Goal: Transaction & Acquisition: Purchase product/service

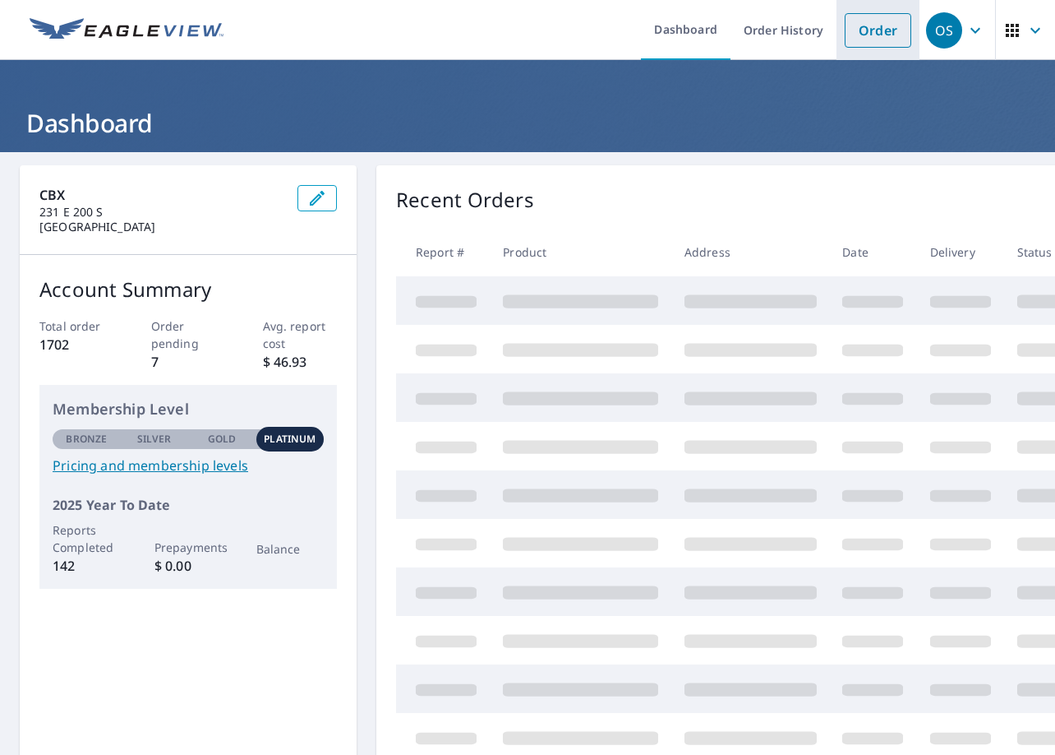
click at [887, 37] on link "Order" at bounding box center [878, 30] width 67 height 35
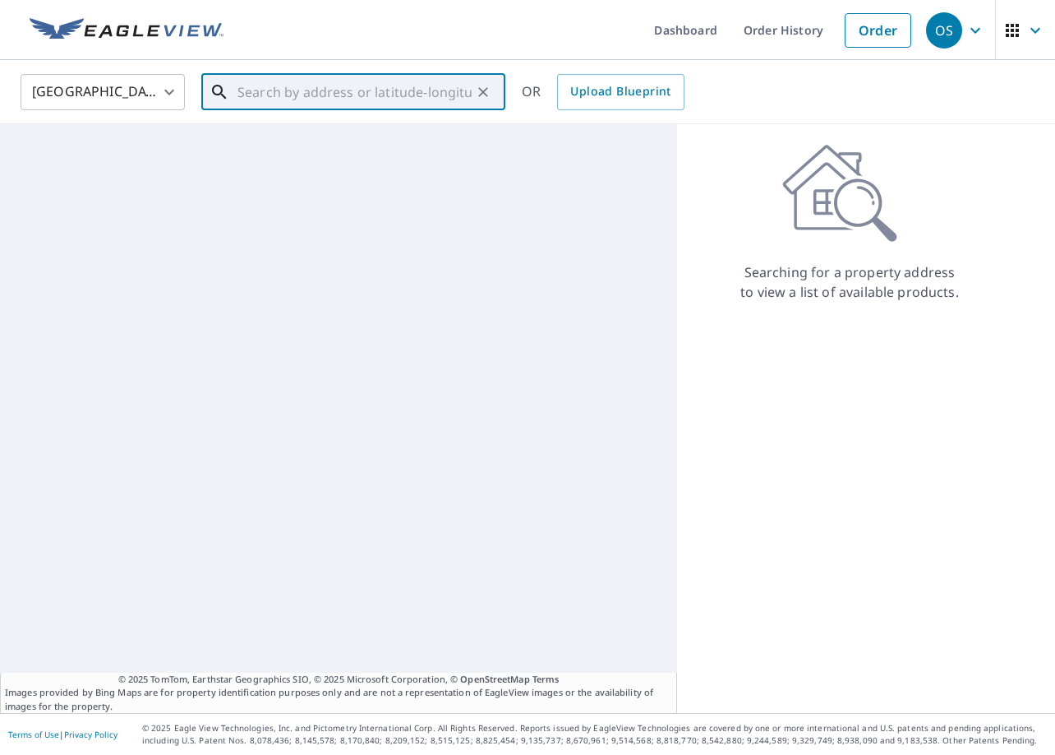
click at [427, 99] on input "text" at bounding box center [355, 92] width 234 height 46
paste input "[STREET_ADDRESS]"
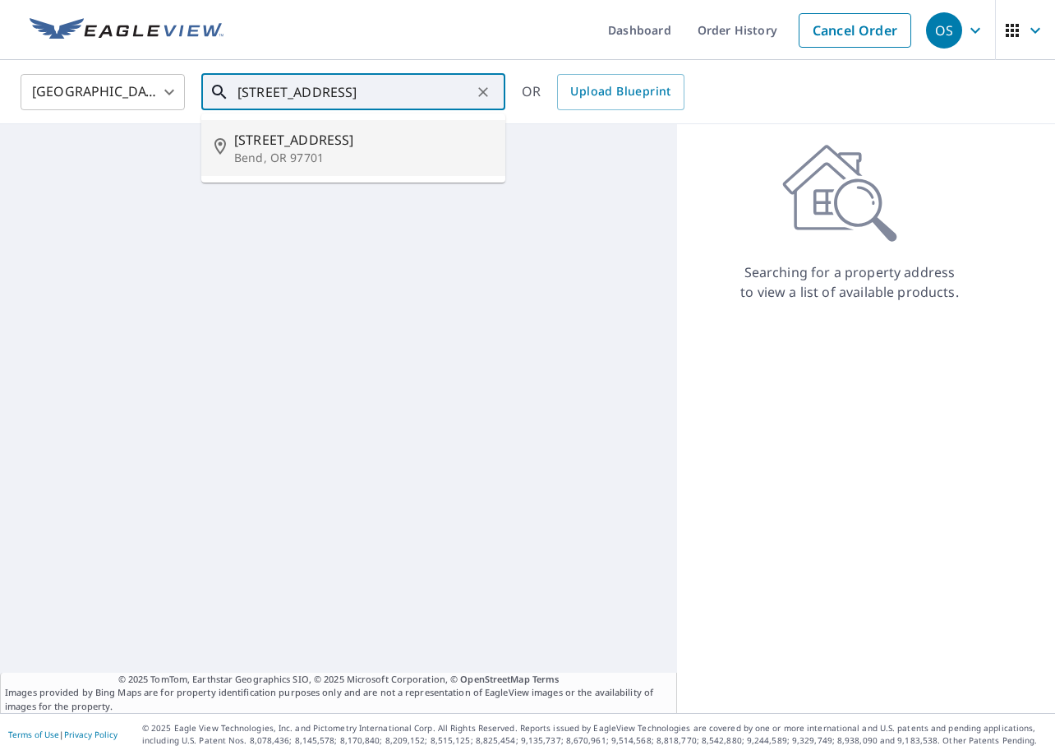
click at [382, 148] on span "[STREET_ADDRESS]" at bounding box center [363, 140] width 258 height 20
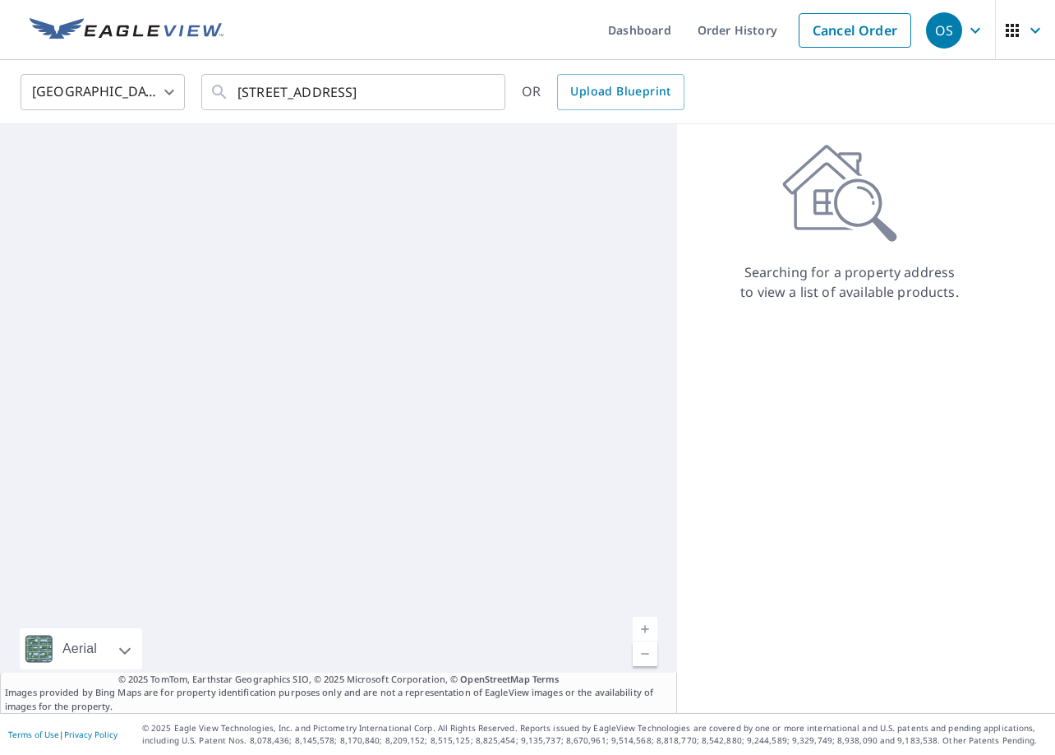
type input "[STREET_ADDRESS]"
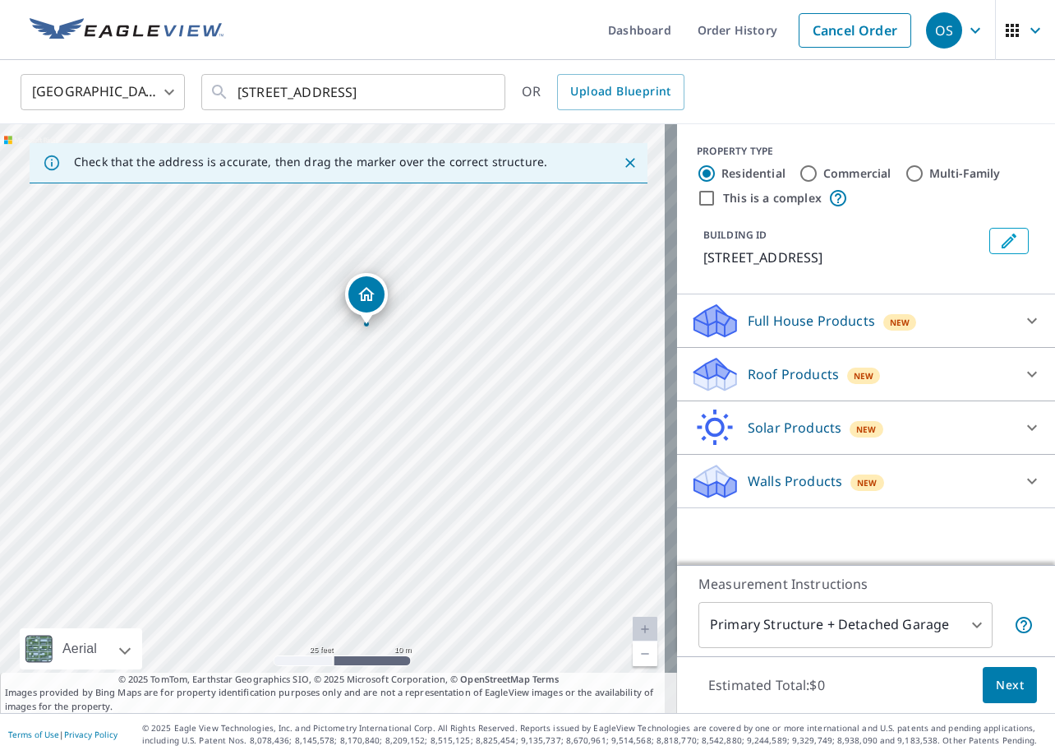
click at [776, 367] on p "Roof Products" at bounding box center [793, 374] width 91 height 20
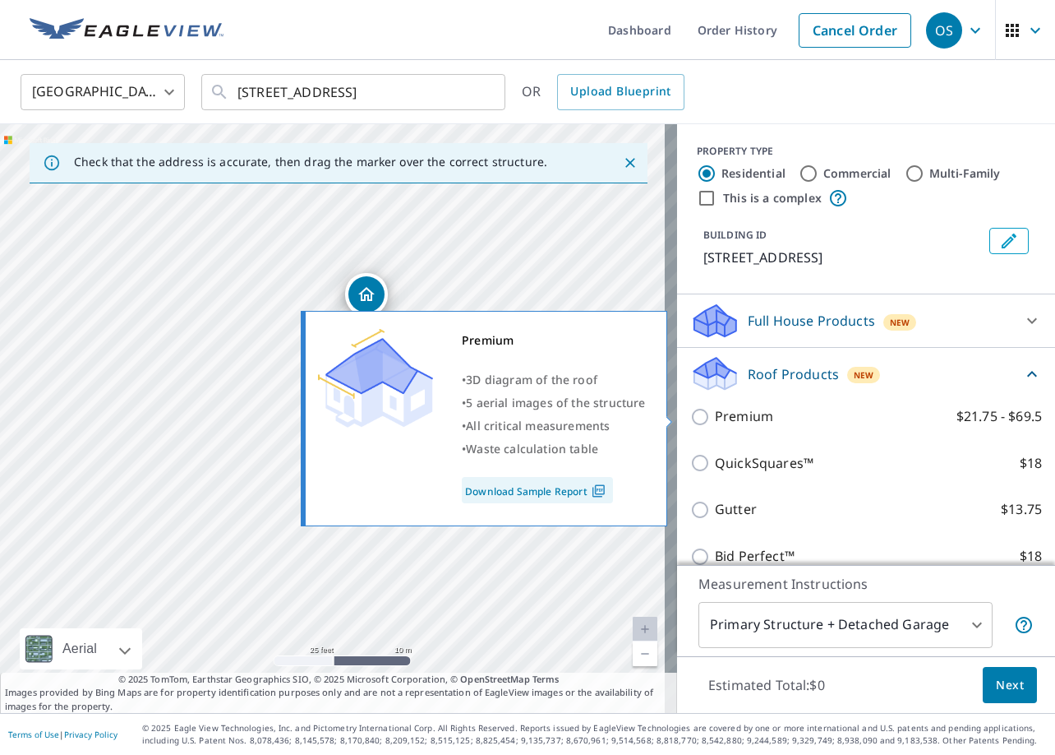
click at [739, 413] on p "Premium" at bounding box center [744, 416] width 58 height 21
click at [715, 413] on input "Premium $21.75 - $69.5" at bounding box center [702, 417] width 25 height 20
checkbox input "true"
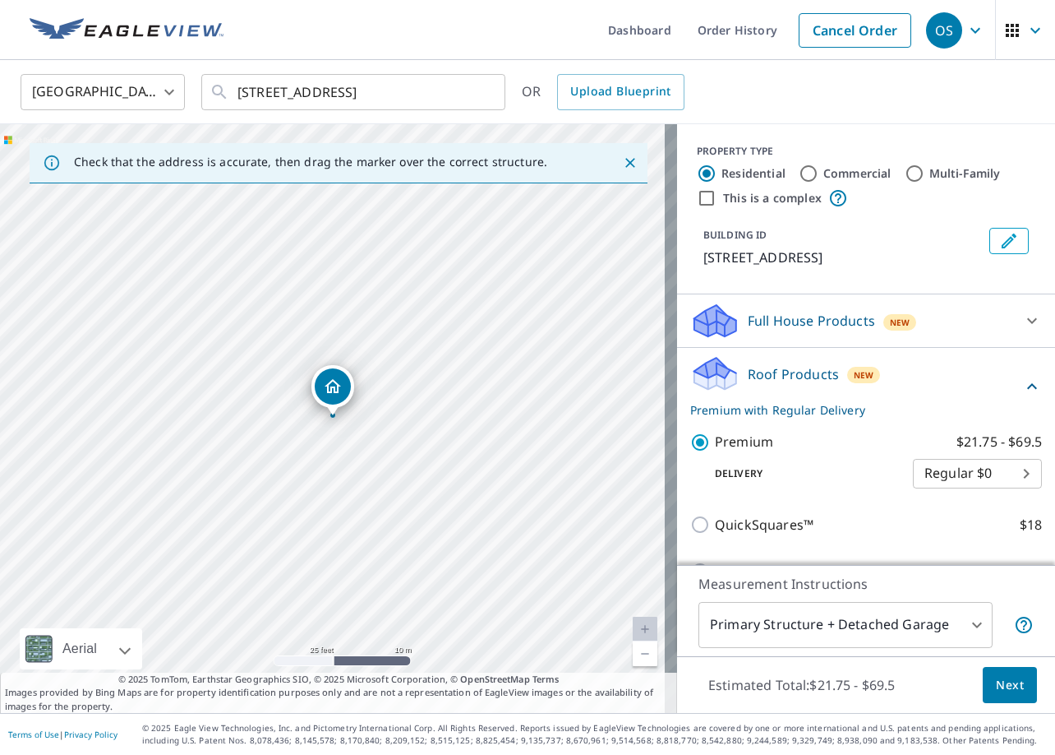
click at [998, 682] on span "Next" at bounding box center [1010, 685] width 28 height 21
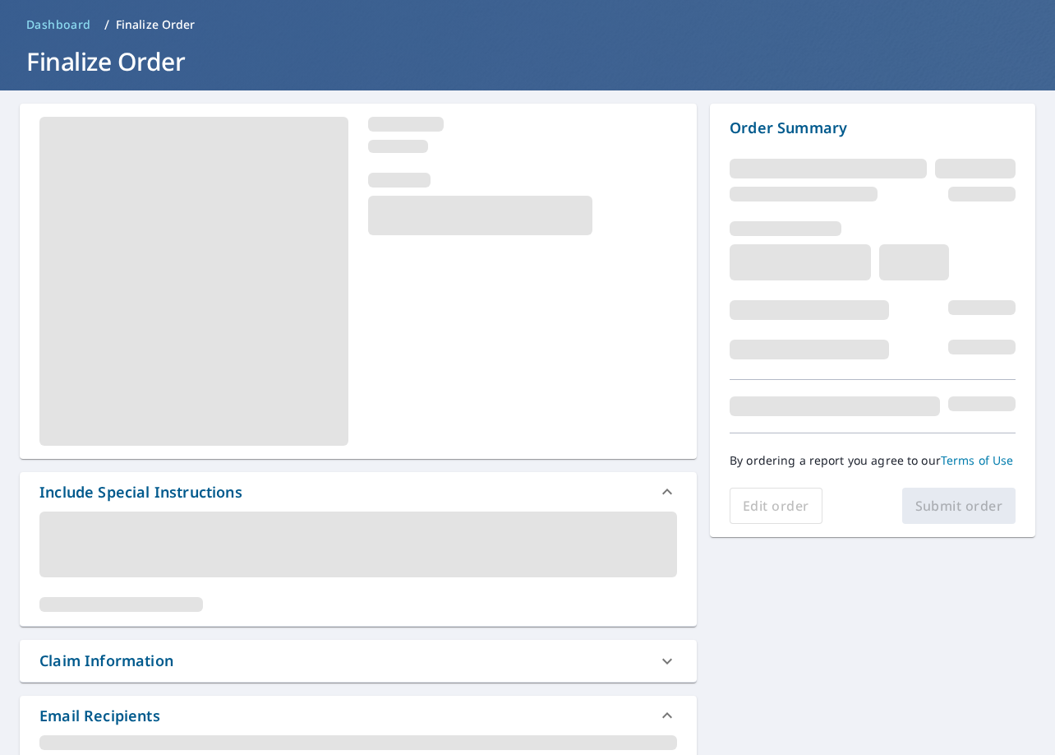
scroll to position [164, 0]
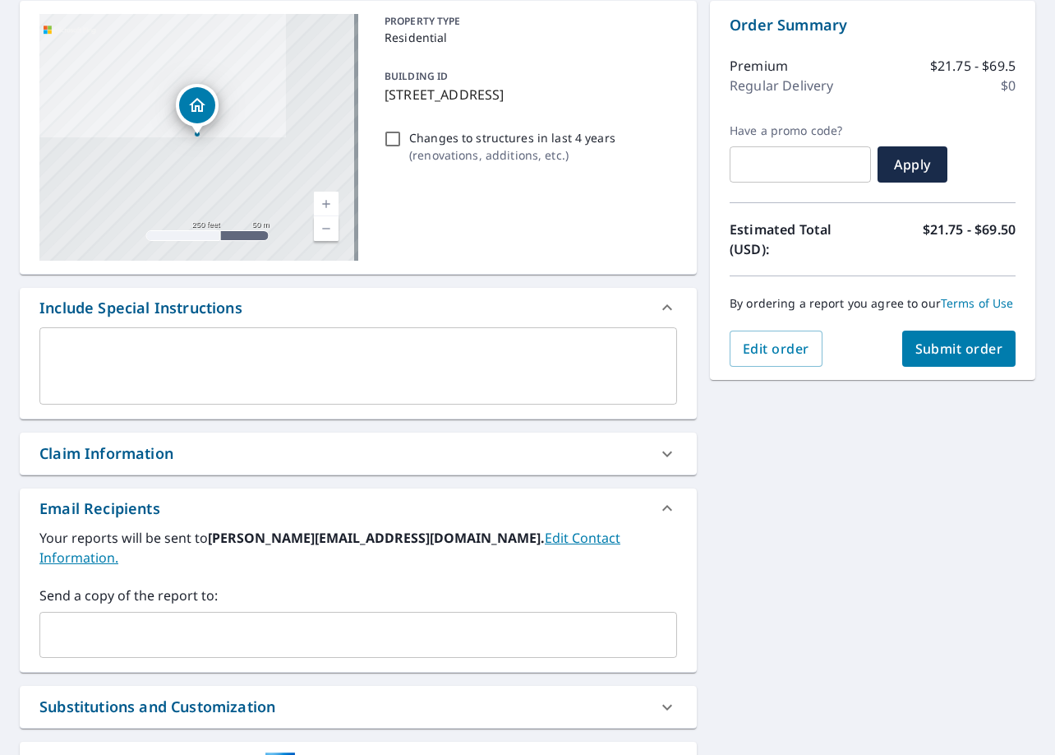
click at [294, 464] on div "Claim Information" at bounding box center [343, 453] width 608 height 22
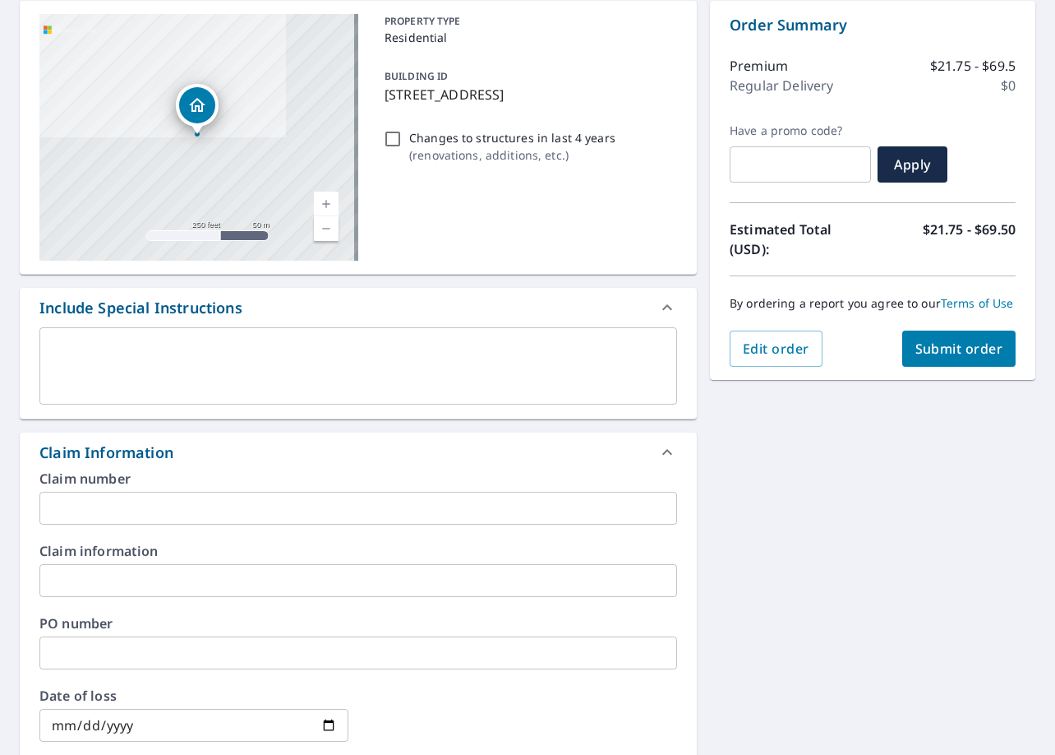
click at [300, 510] on input "text" at bounding box center [358, 507] width 638 height 33
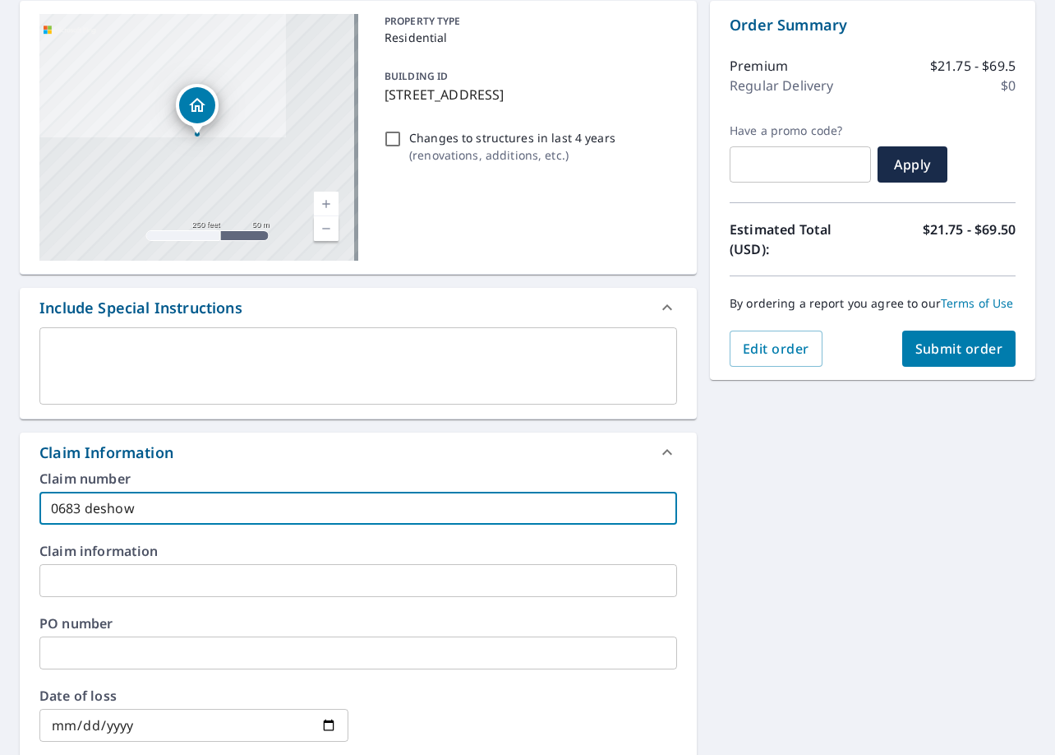
type input "0683 deshow"
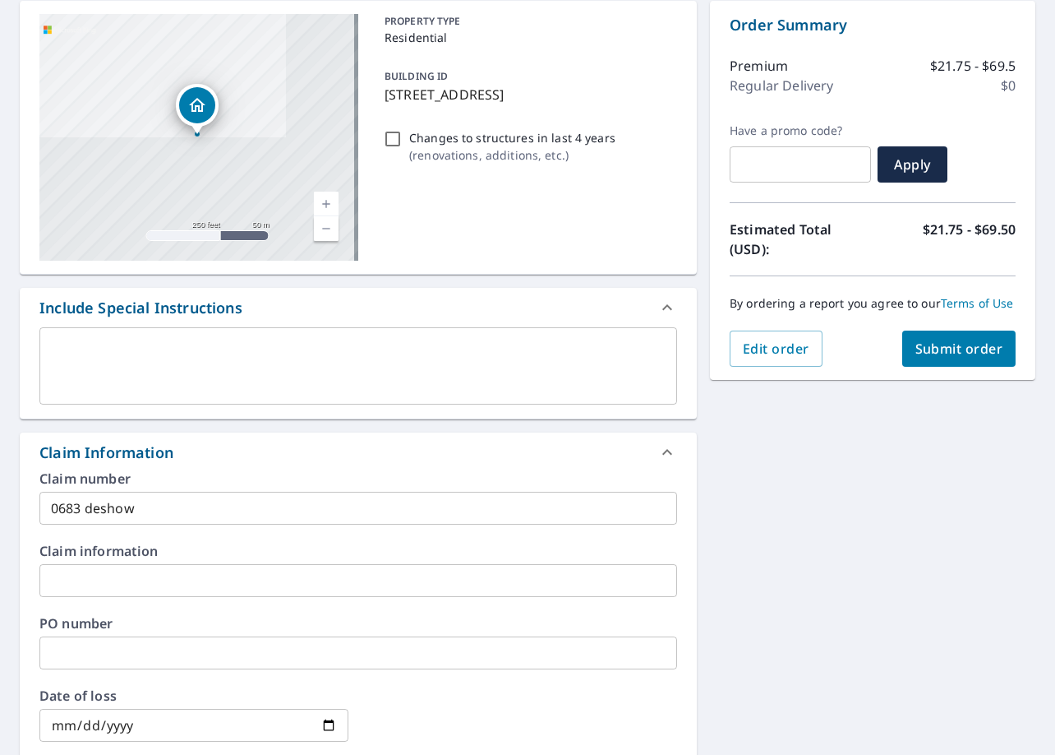
click at [925, 352] on span "Submit order" at bounding box center [960, 348] width 88 height 18
